Goal: Obtain resource: Download file/media

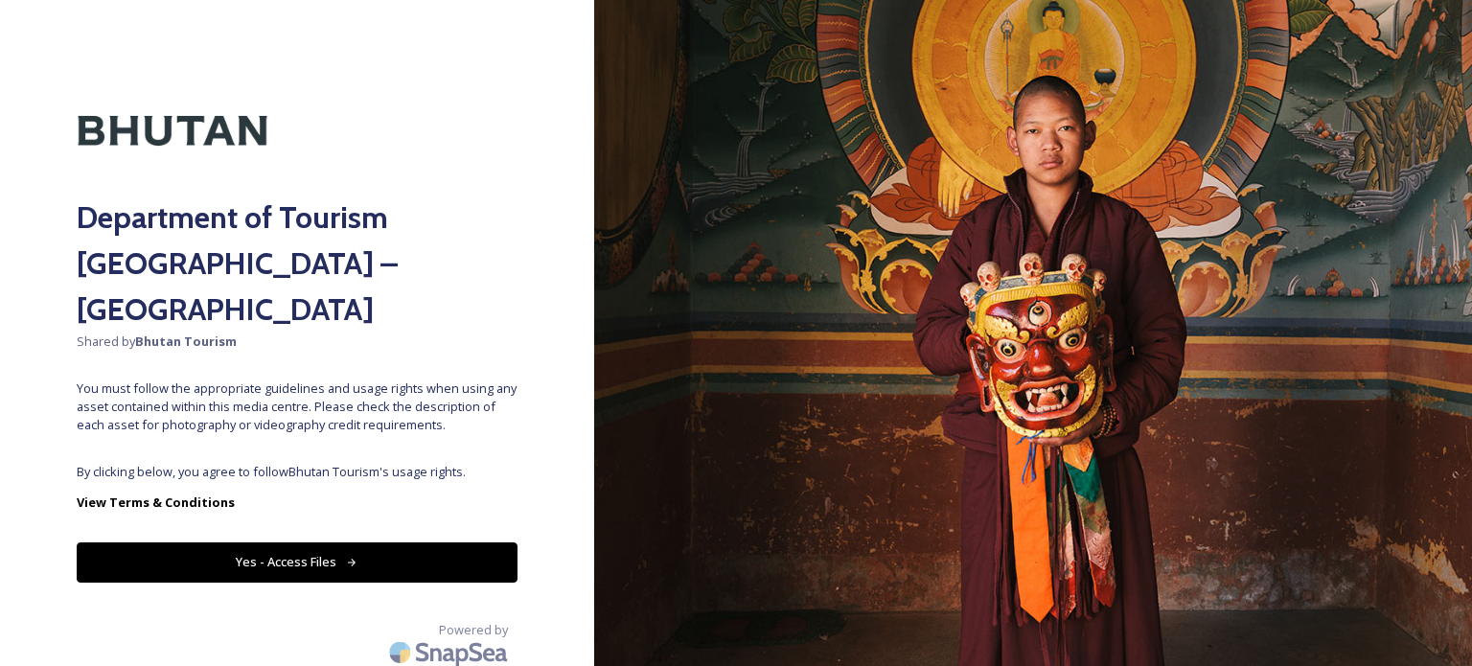
click at [341, 542] on button "Yes - Access Files" at bounding box center [297, 561] width 441 height 39
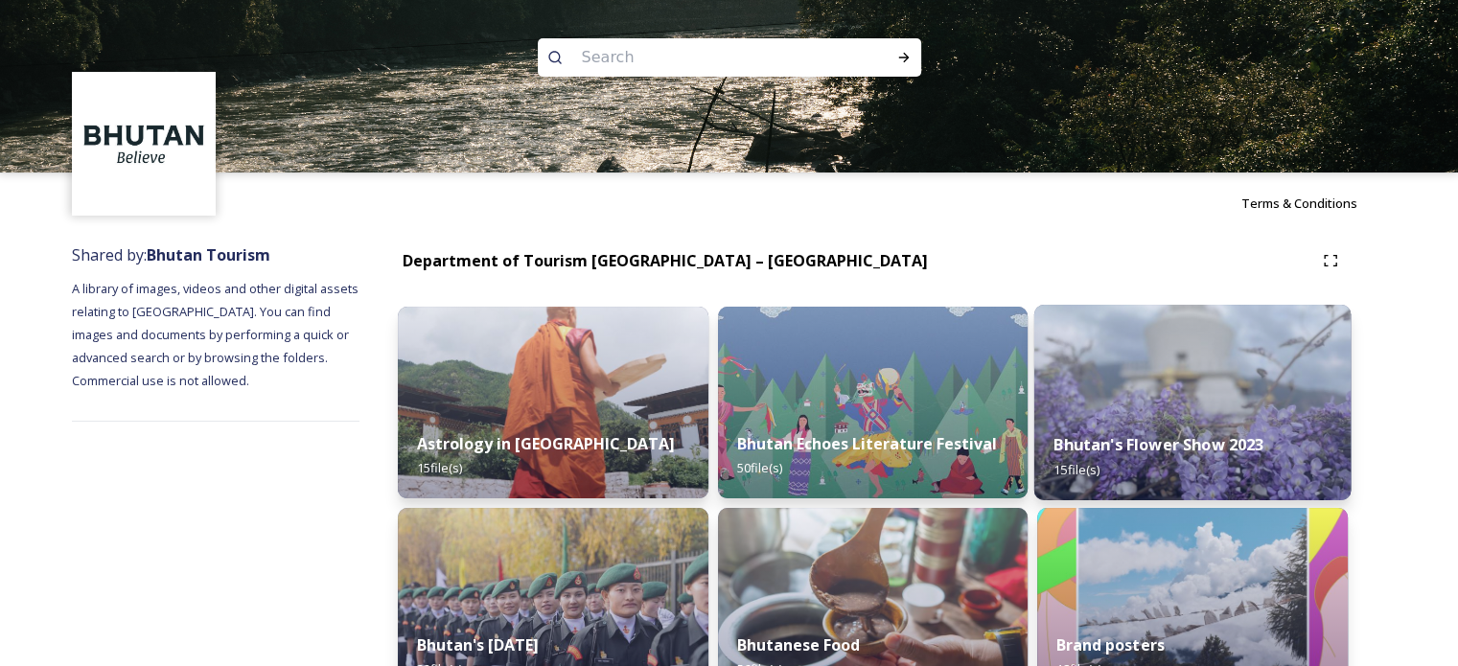
click at [1177, 397] on img at bounding box center [1192, 402] width 316 height 195
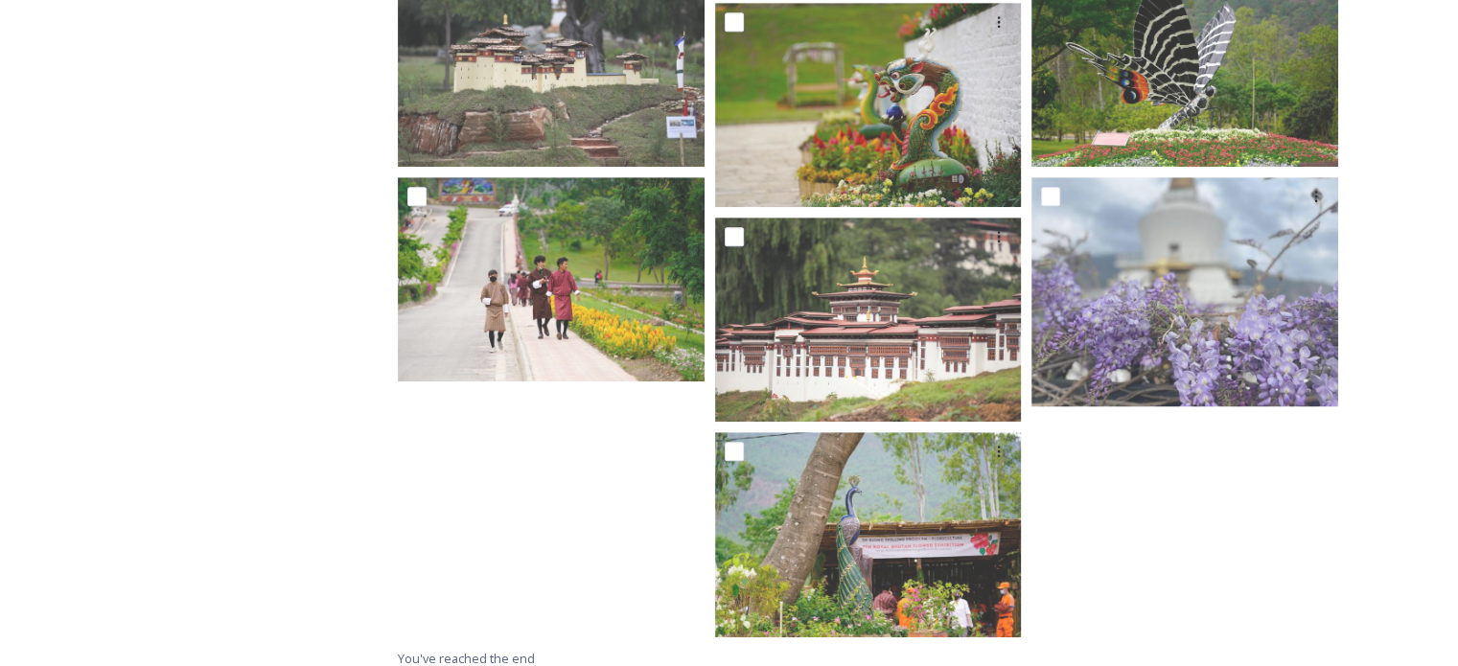
scroll to position [1059, 0]
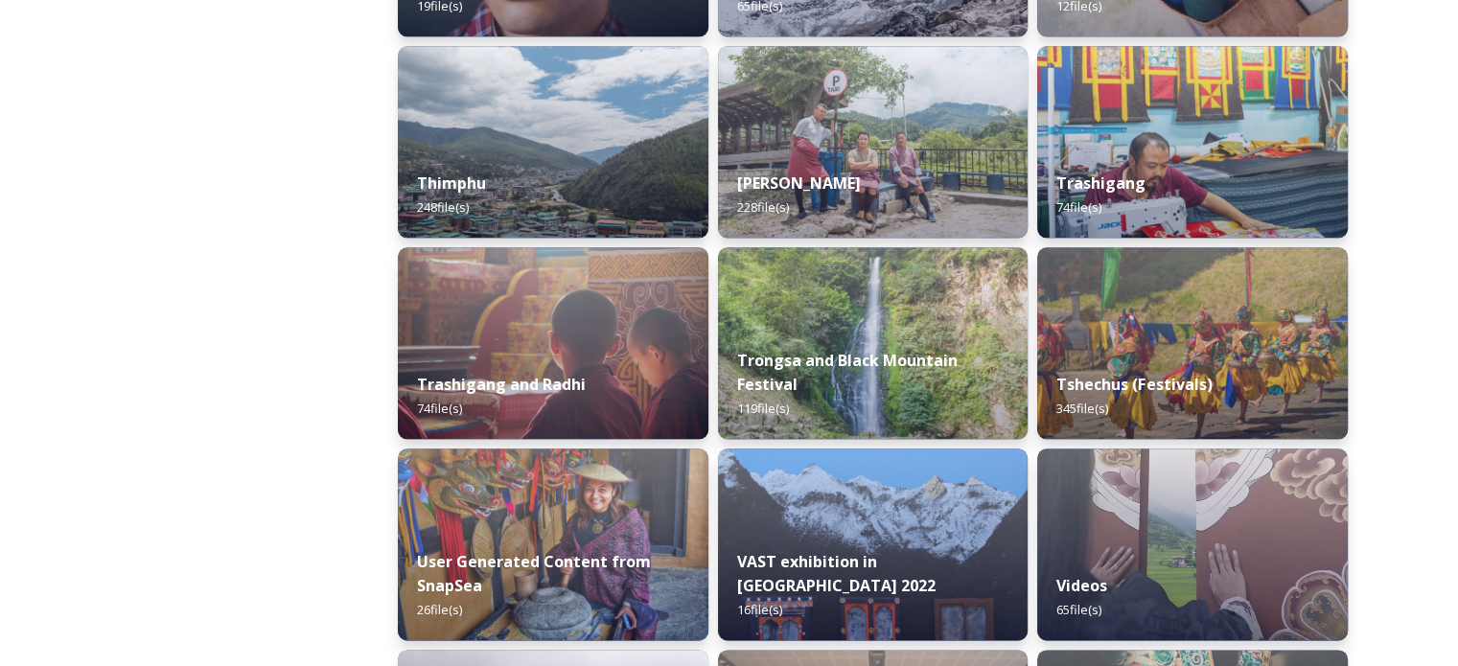
scroll to position [2450, 0]
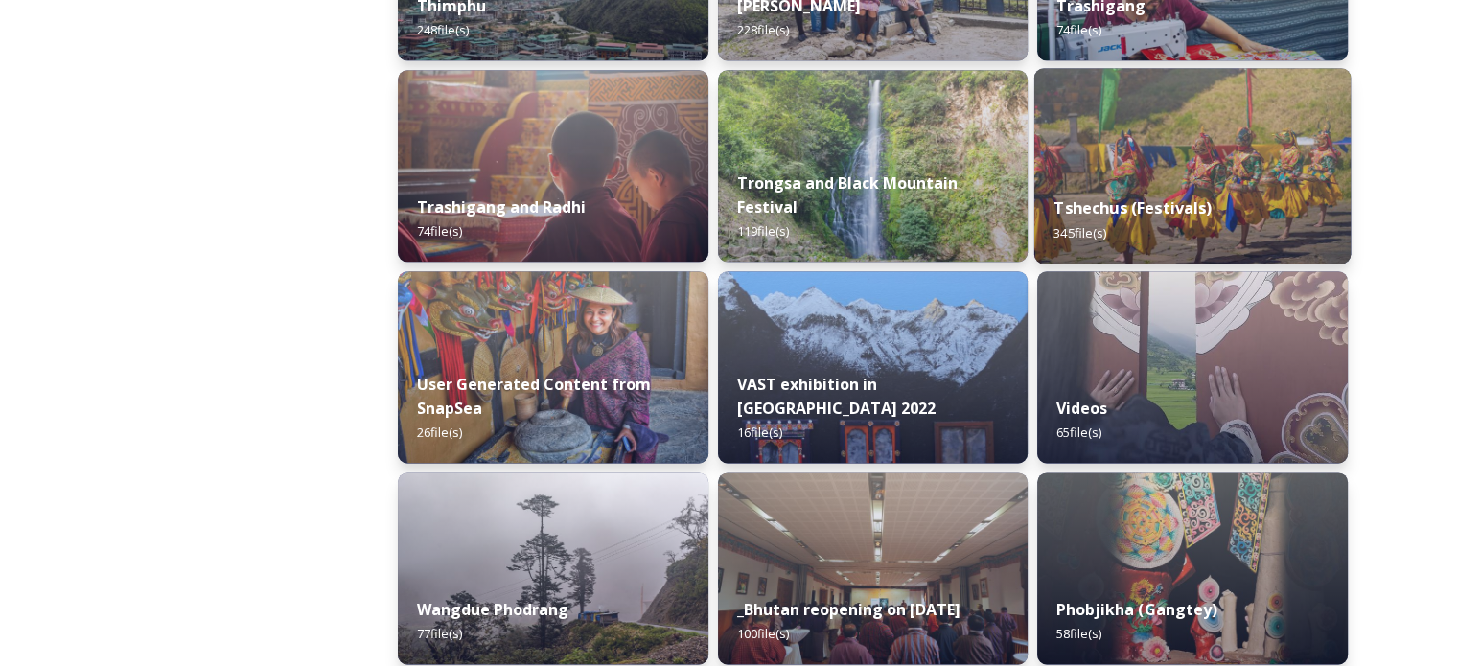
click at [1192, 206] on strong "Tshechus (Festivals)" at bounding box center [1133, 207] width 158 height 21
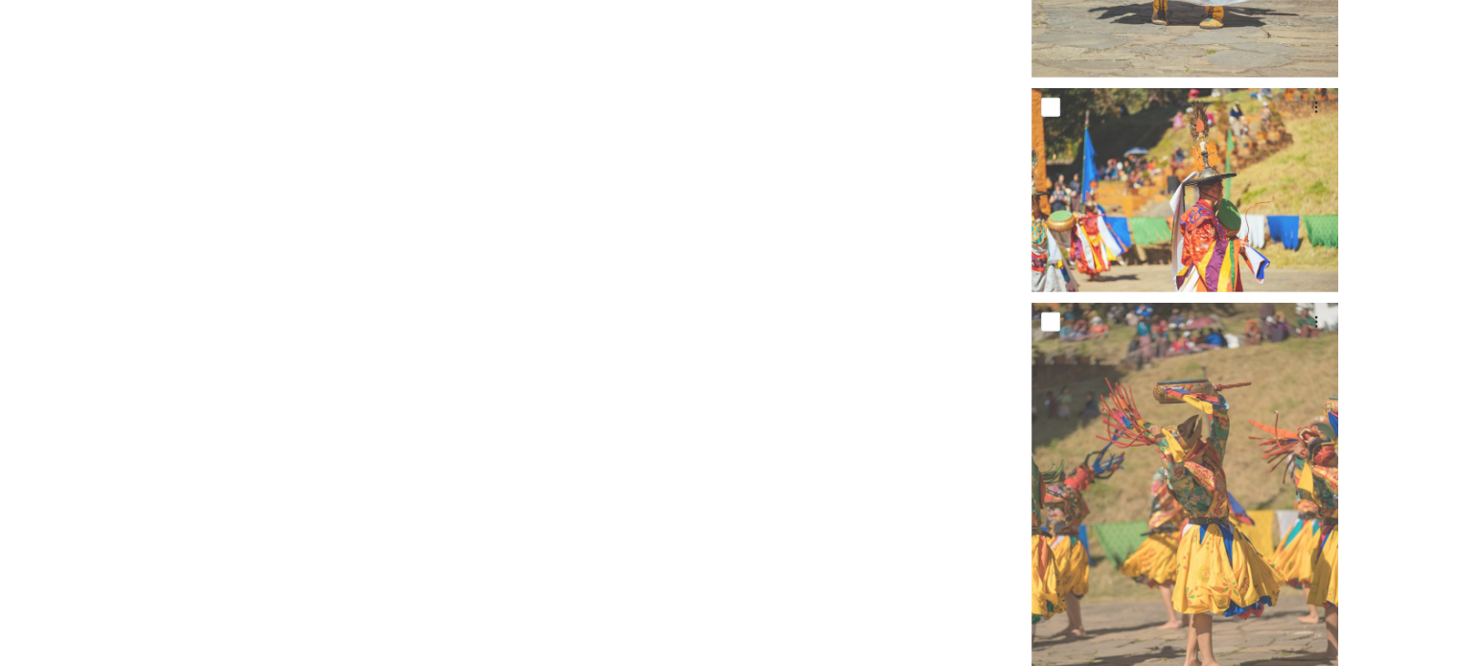
scroll to position [5969, 0]
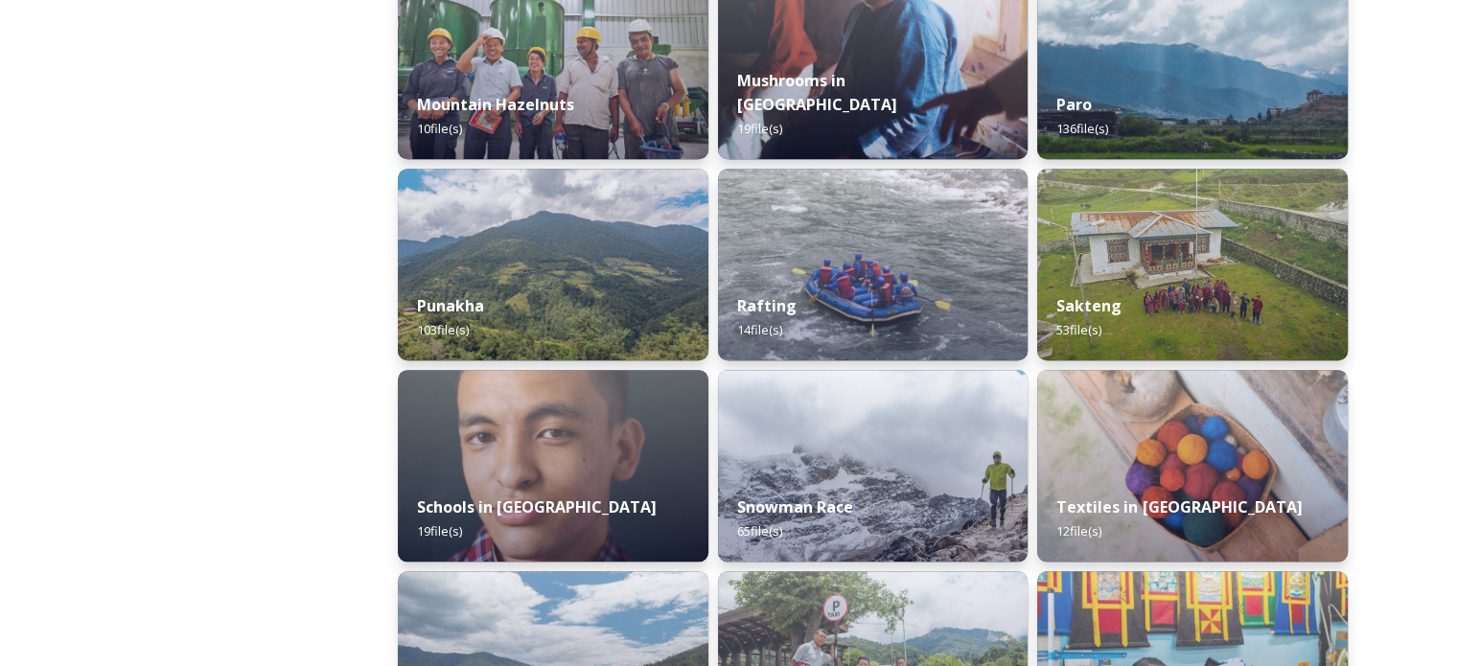
scroll to position [2332, 0]
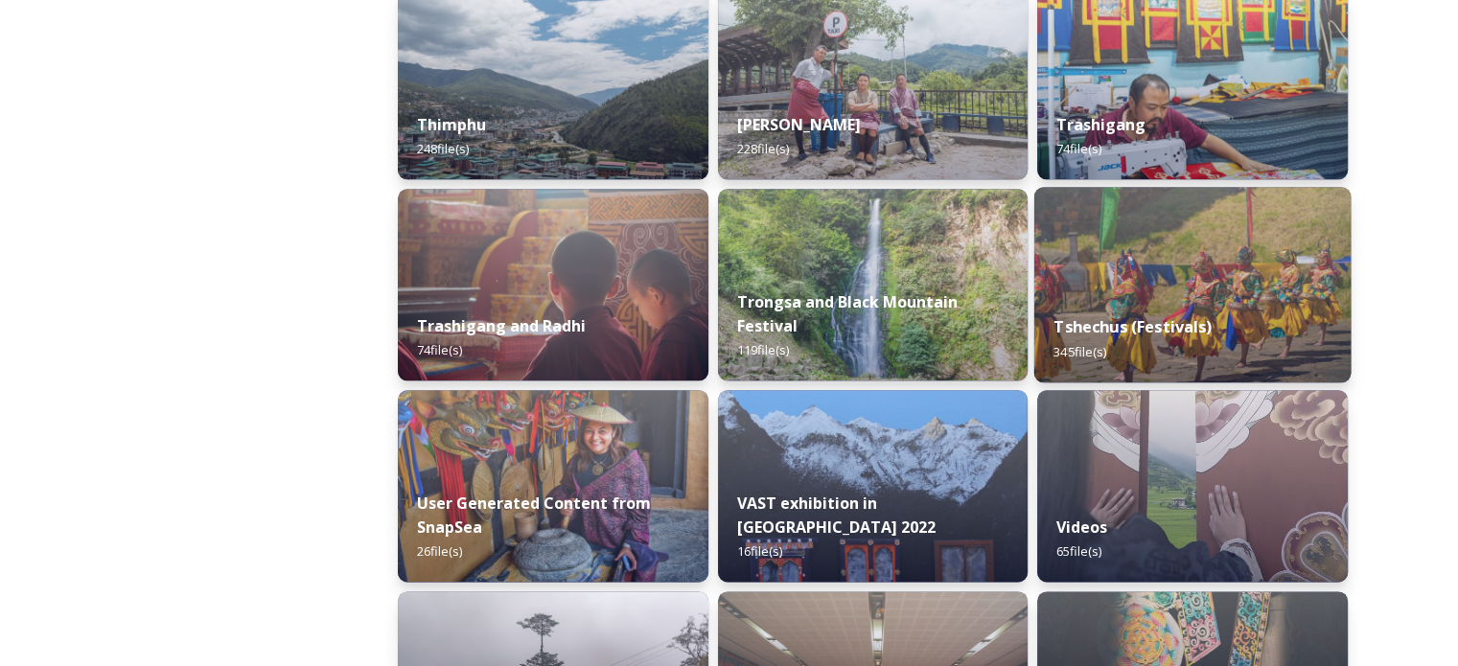
click at [1207, 290] on img at bounding box center [1192, 284] width 316 height 195
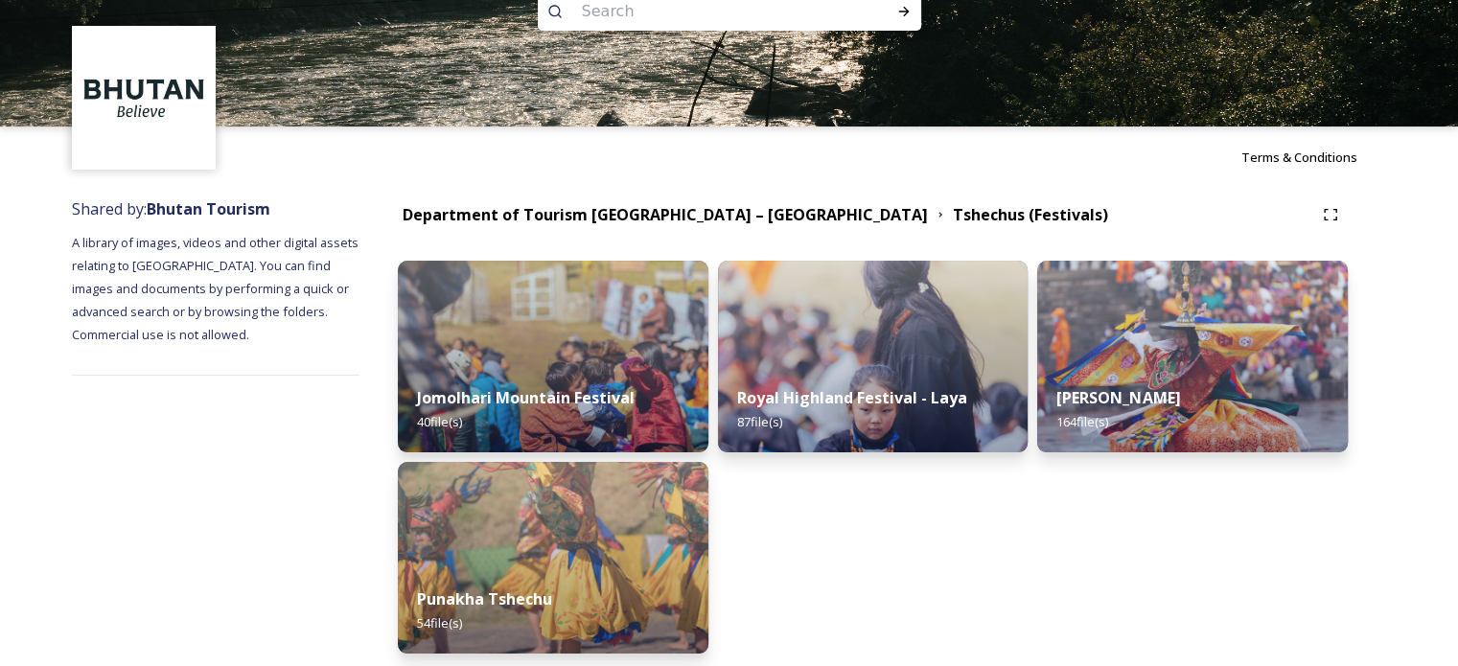
scroll to position [22, 0]
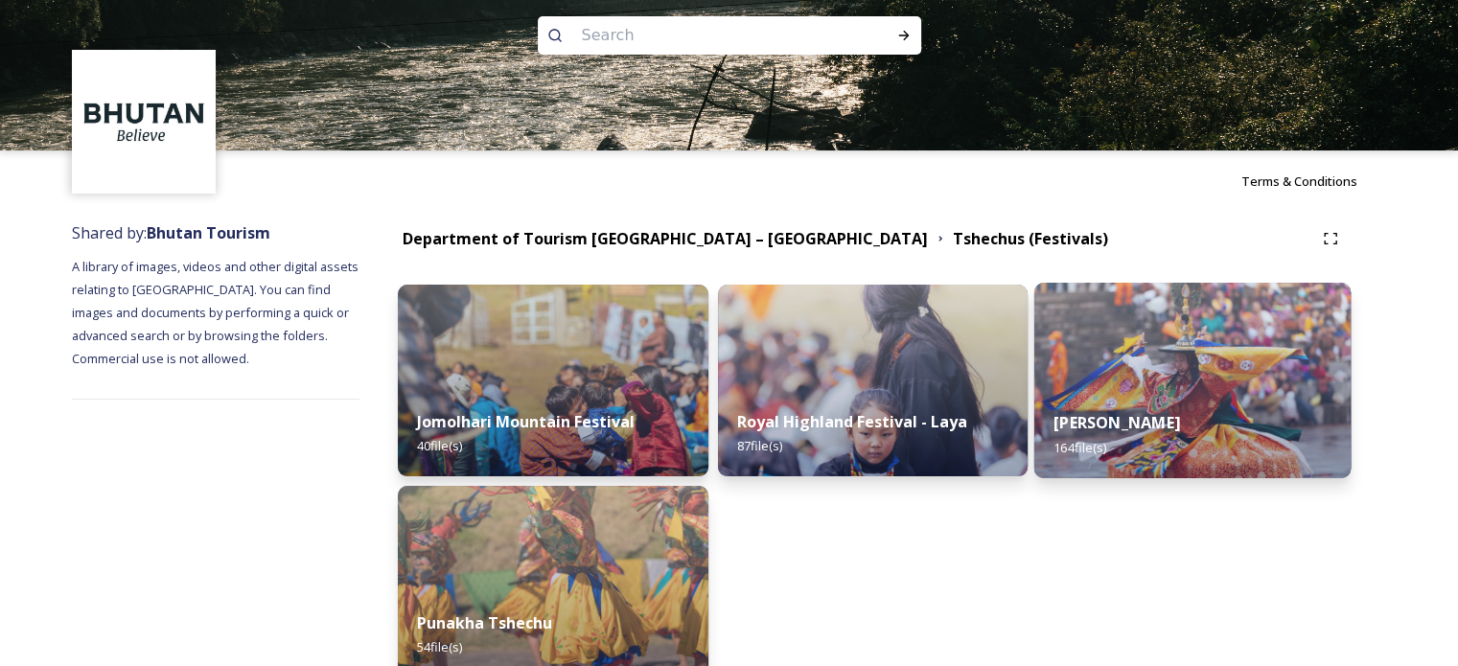
click at [1154, 364] on img at bounding box center [1192, 380] width 316 height 195
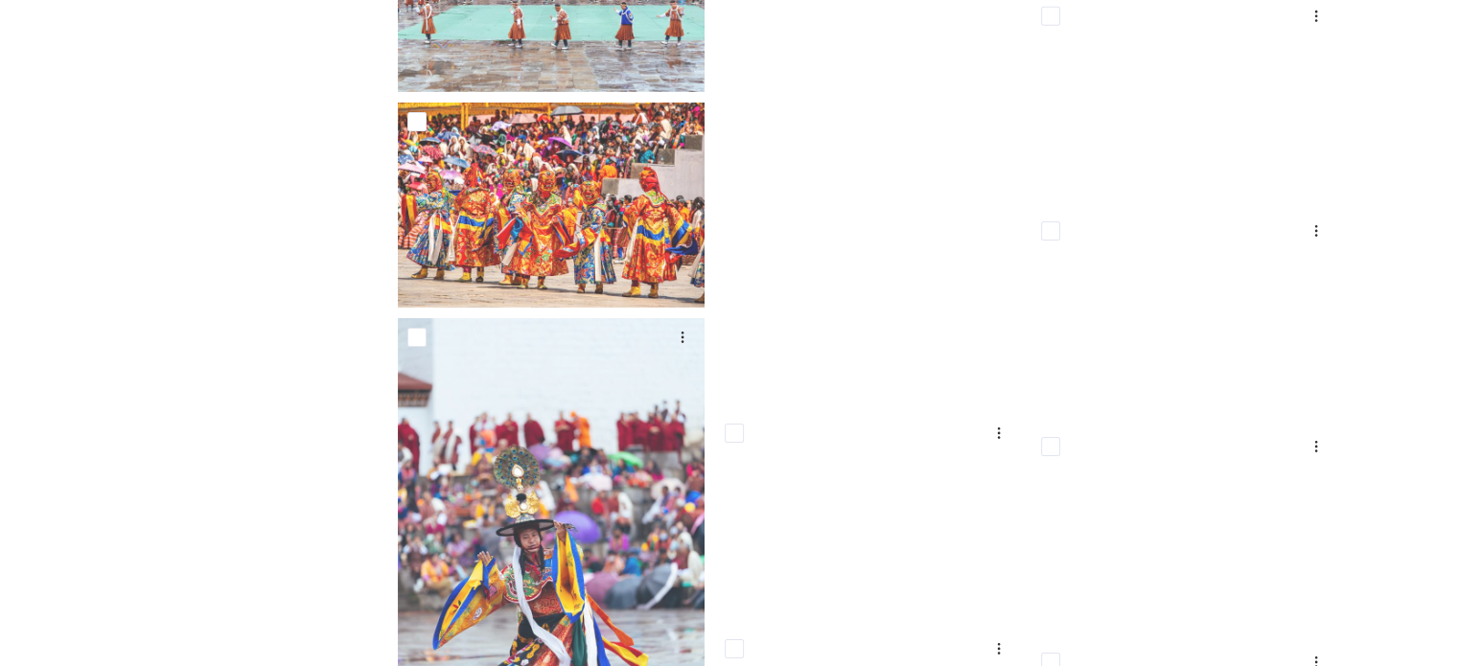
scroll to position [6232, 0]
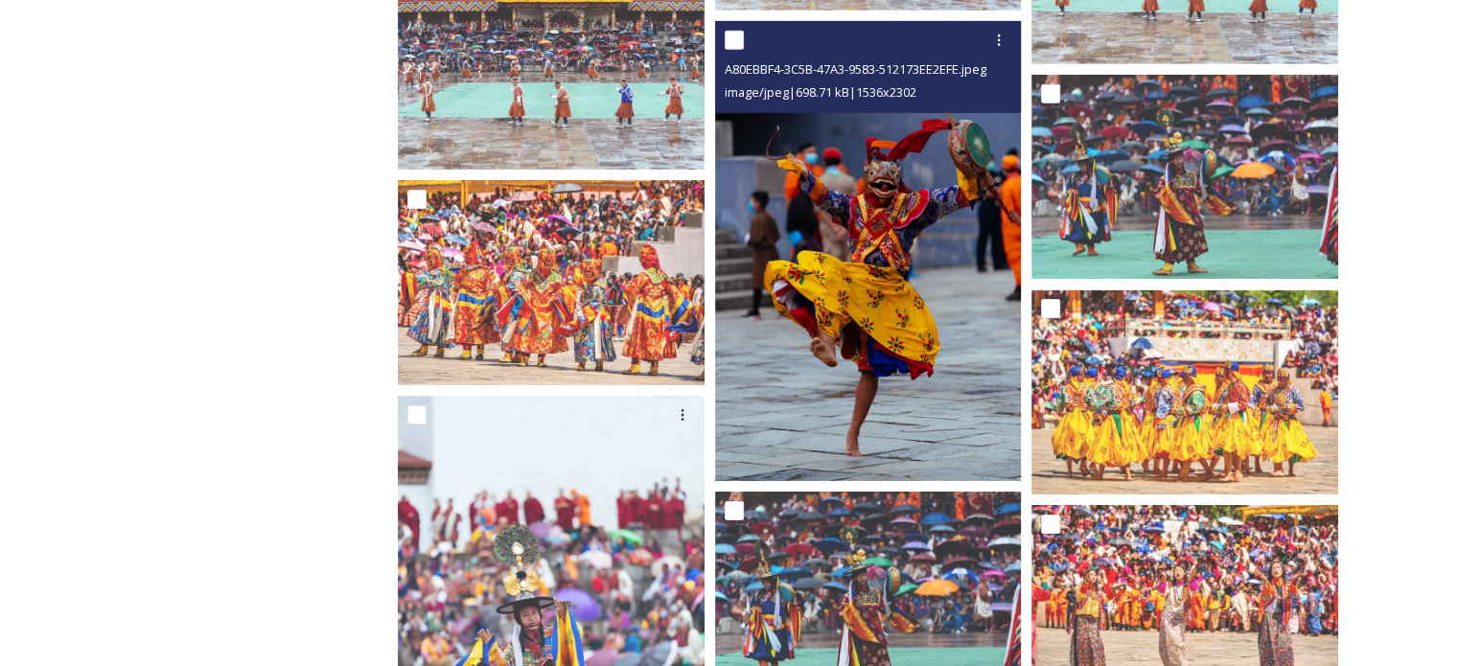
click at [839, 328] on img at bounding box center [868, 251] width 307 height 460
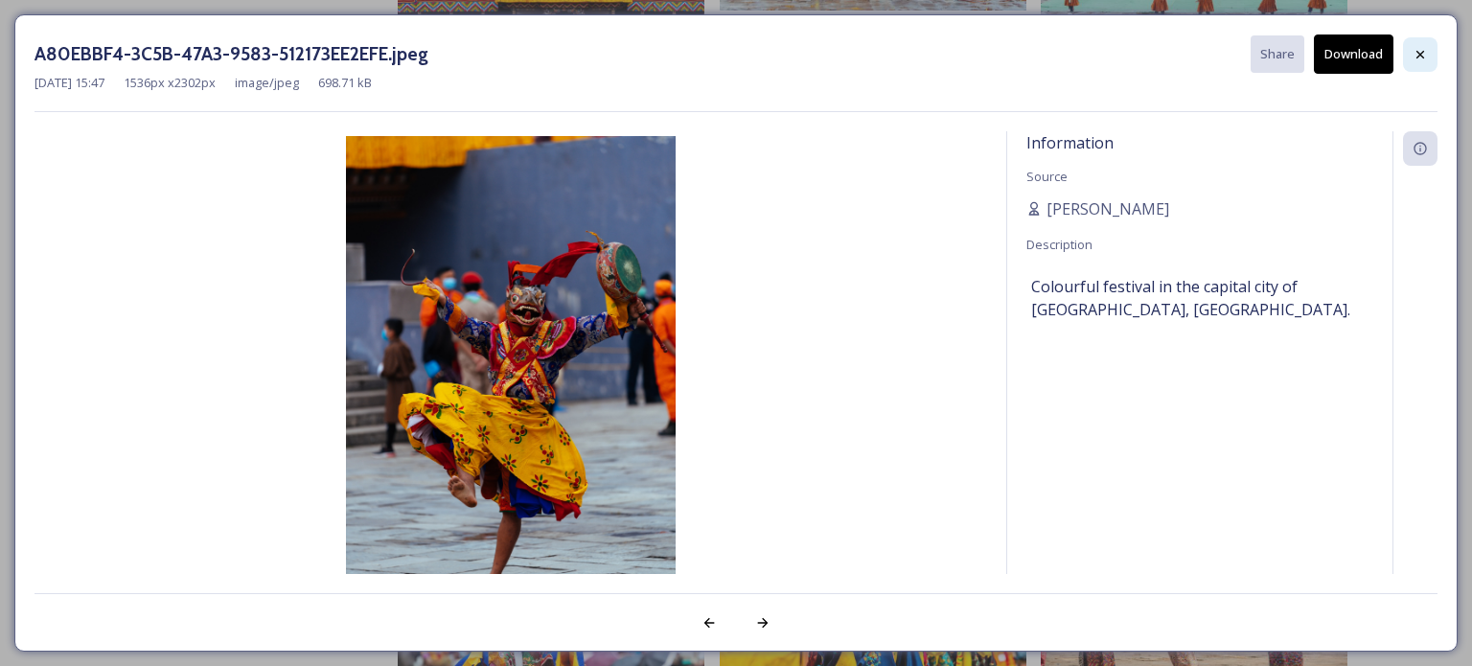
click at [1421, 53] on icon at bounding box center [1420, 54] width 8 height 8
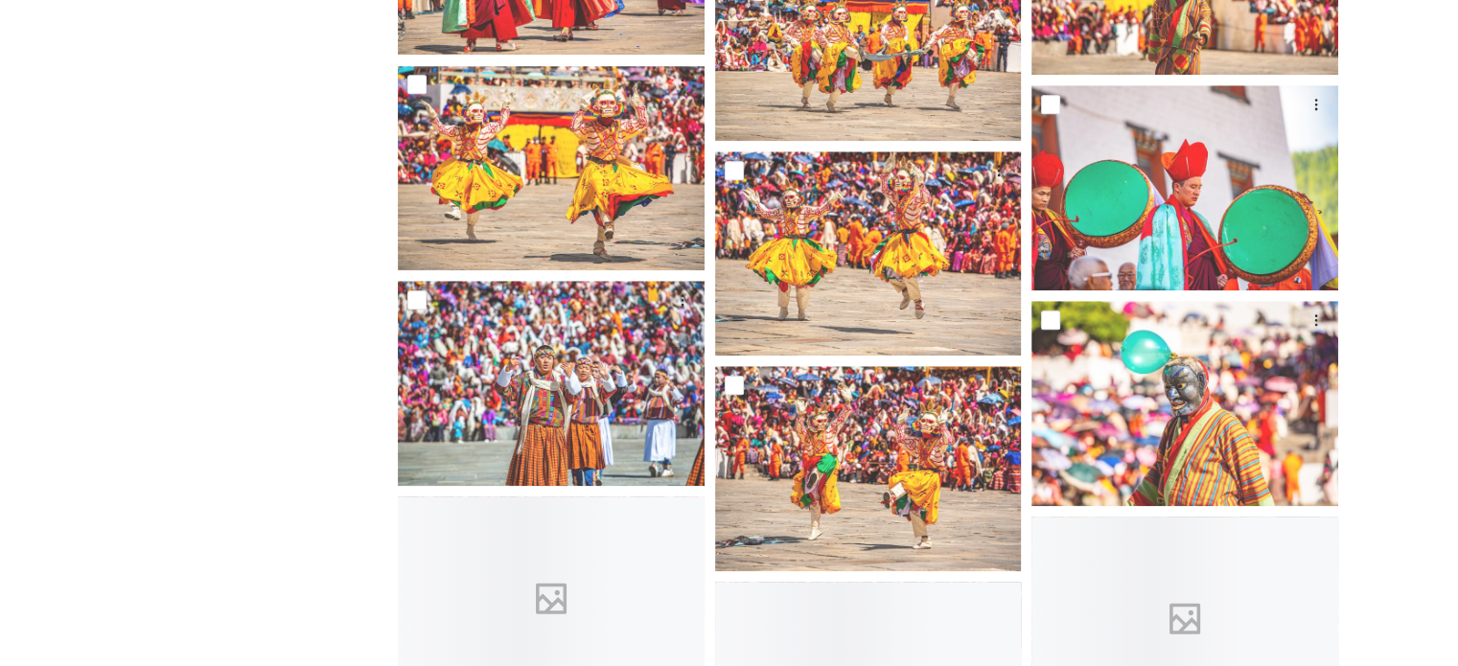
scroll to position [9292, 0]
